Goal: Information Seeking & Learning: Learn about a topic

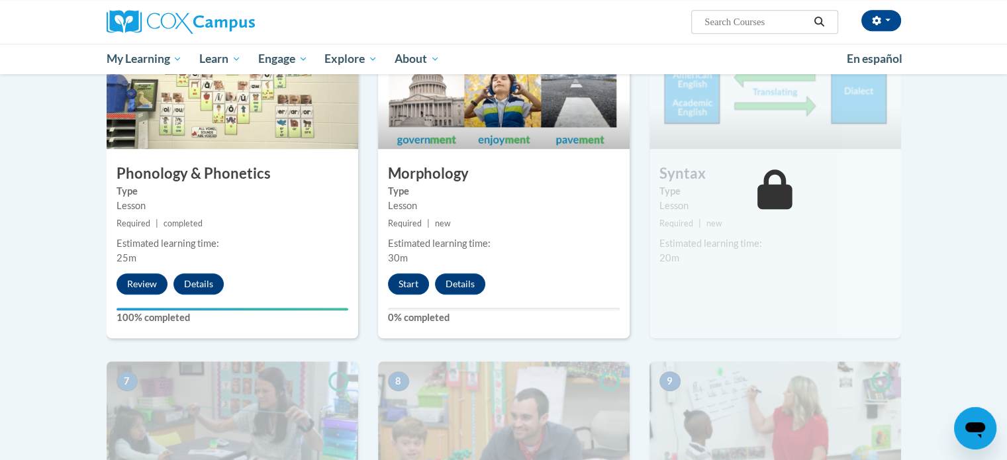
scroll to position [728, 0]
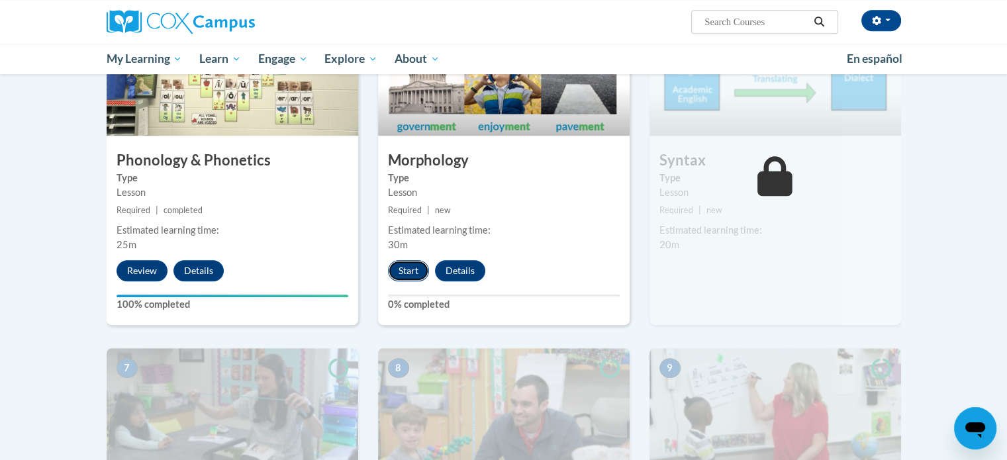
click at [414, 273] on button "Start" at bounding box center [408, 270] width 41 height 21
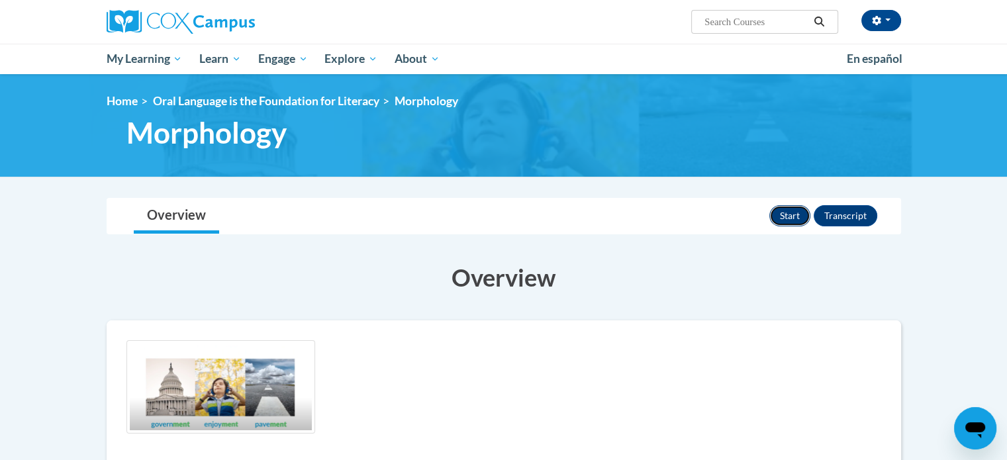
click at [802, 214] on button "Start" at bounding box center [789, 215] width 41 height 21
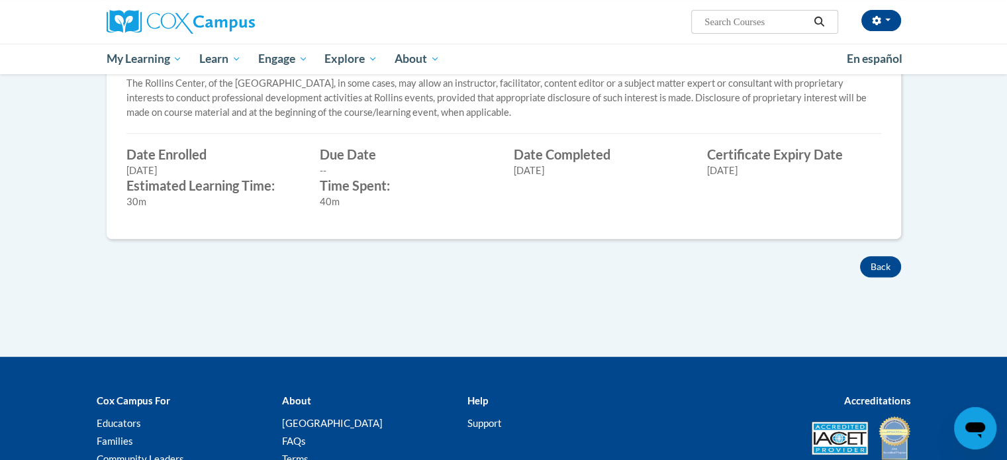
scroll to position [529, 0]
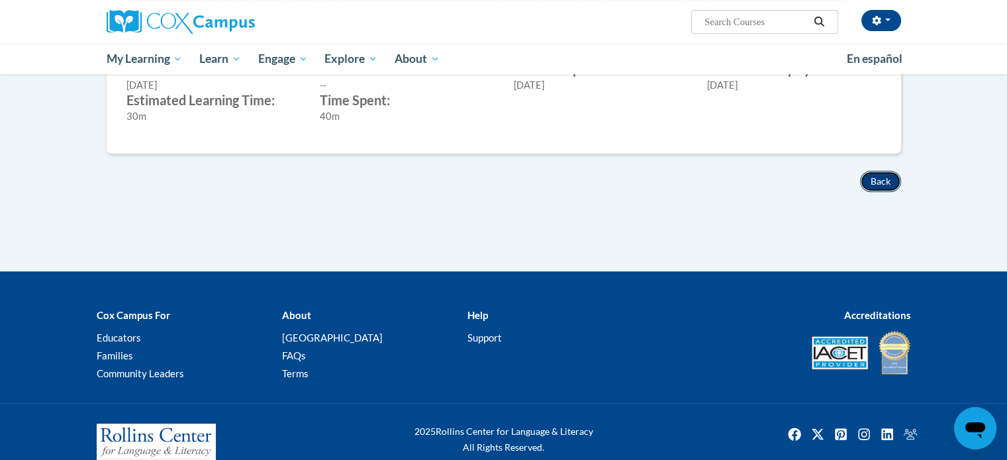
click at [870, 181] on button "Back" at bounding box center [880, 181] width 41 height 21
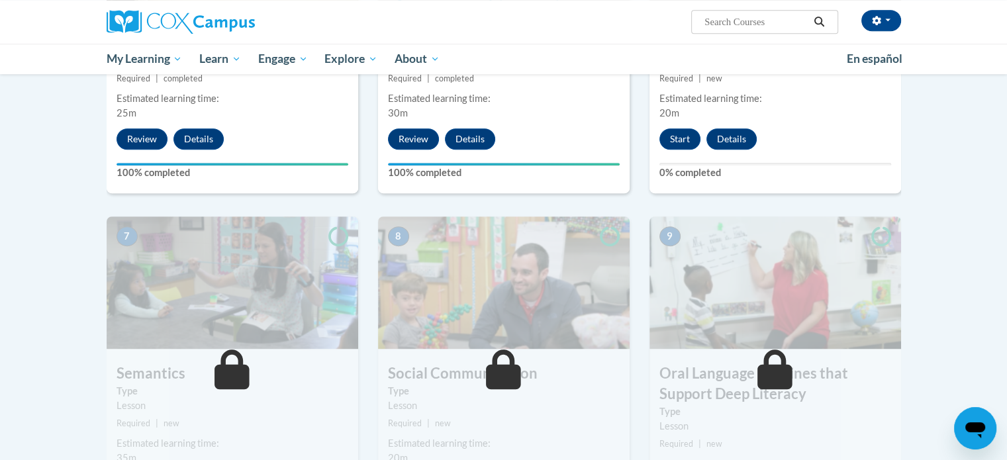
scroll to position [860, 0]
click at [686, 142] on button "Start" at bounding box center [679, 138] width 41 height 21
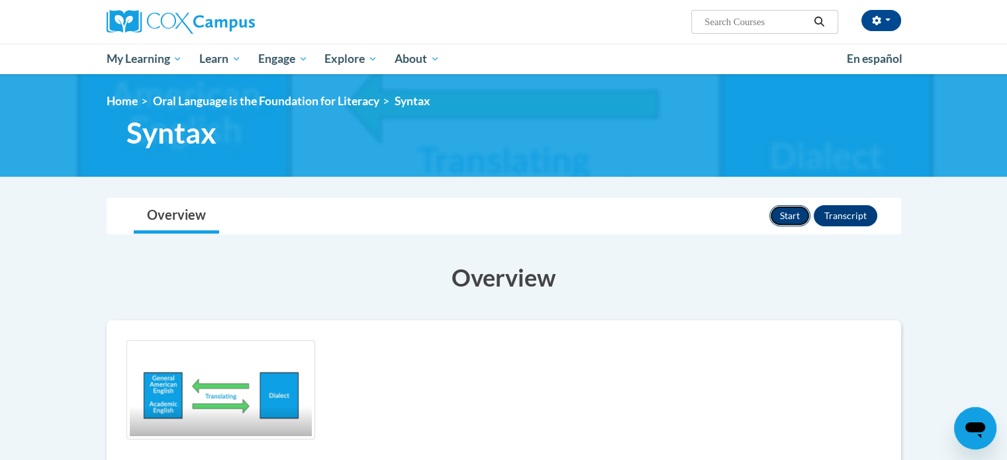
click at [789, 218] on button "Start" at bounding box center [789, 215] width 41 height 21
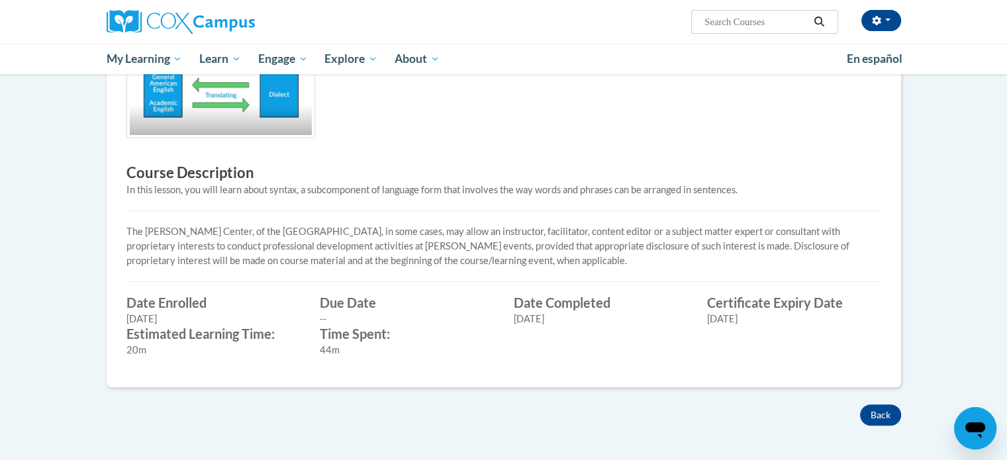
scroll to position [397, 0]
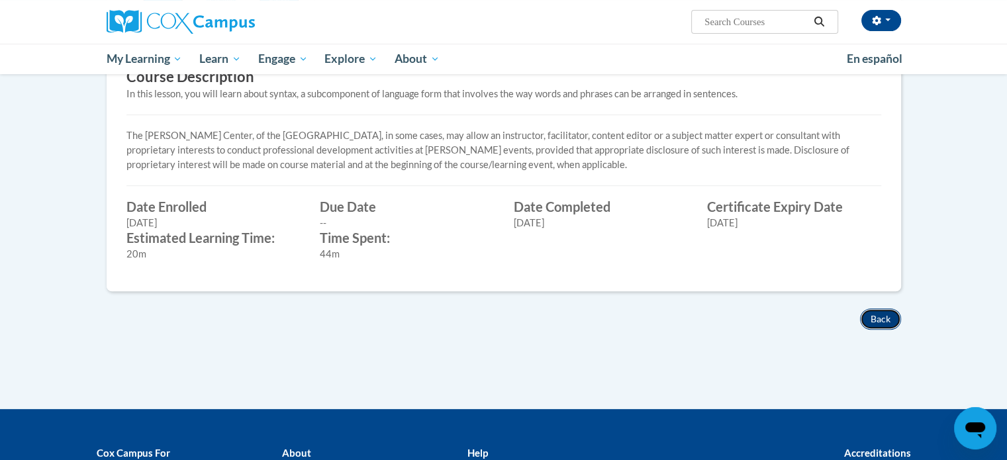
click at [879, 314] on button "Back" at bounding box center [880, 318] width 41 height 21
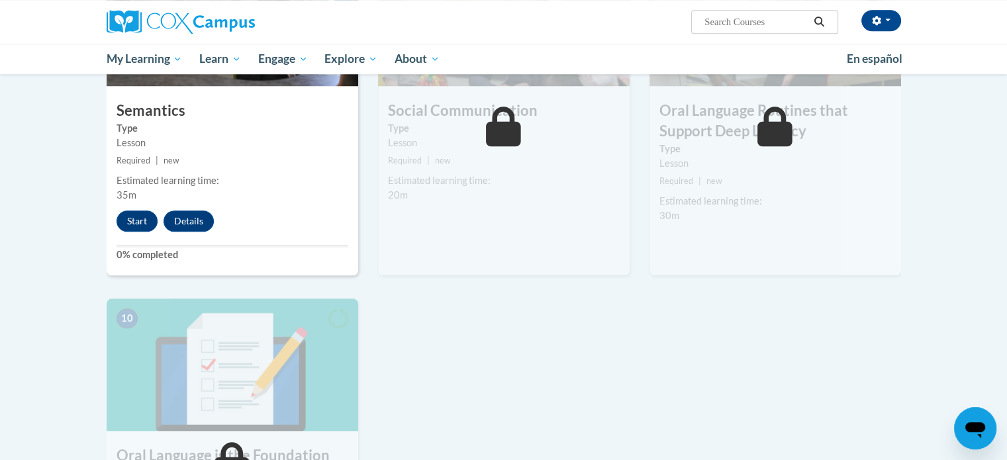
scroll to position [1125, 0]
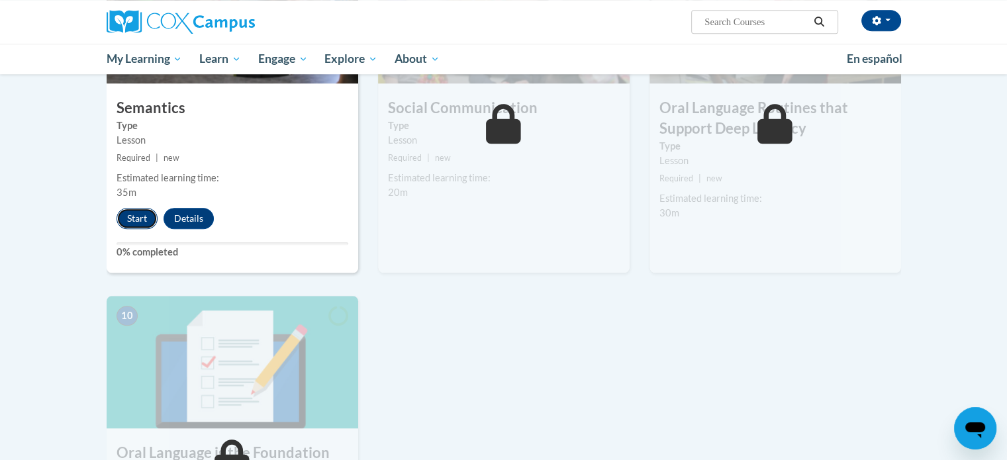
click at [131, 219] on button "Start" at bounding box center [136, 218] width 41 height 21
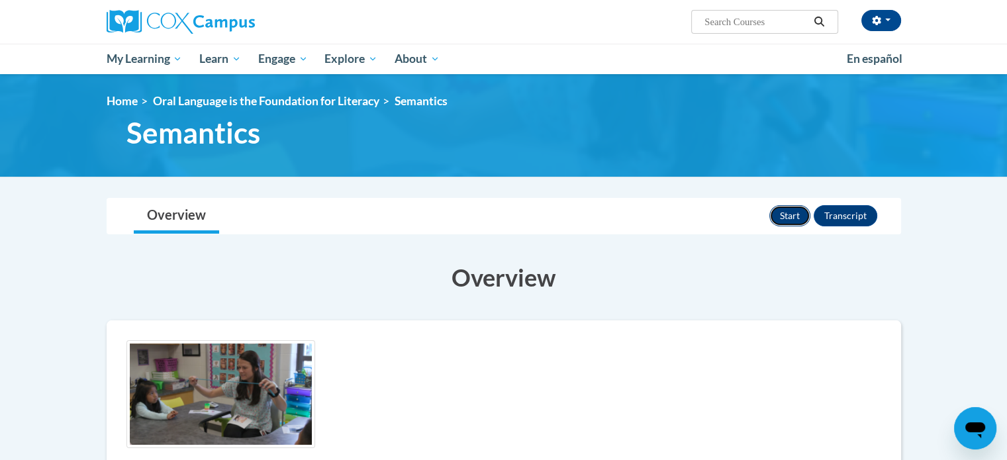
click at [795, 214] on button "Start" at bounding box center [789, 215] width 41 height 21
